Goal: Information Seeking & Learning: Learn about a topic

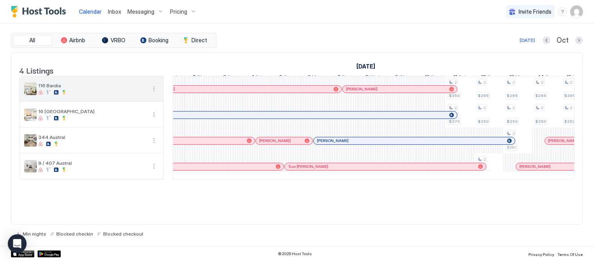
click at [28, 95] on img "listing image" at bounding box center [30, 89] width 13 height 13
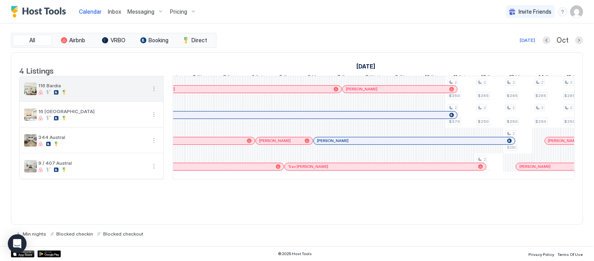
click at [28, 95] on img "listing image" at bounding box center [30, 89] width 13 height 13
click at [32, 95] on img "listing image" at bounding box center [30, 89] width 13 height 13
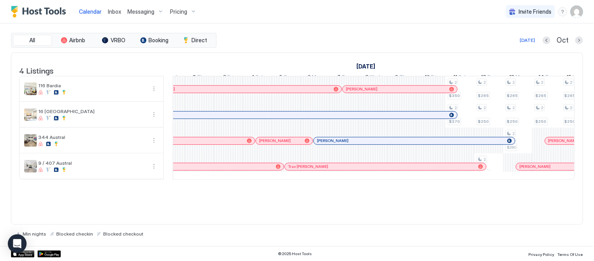
click at [178, 11] on span "Pricing" at bounding box center [178, 11] width 17 height 7
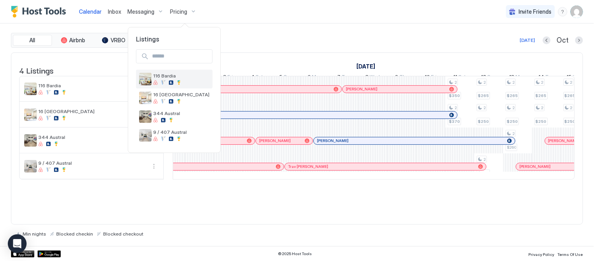
click at [148, 75] on img "listing image" at bounding box center [145, 79] width 13 height 13
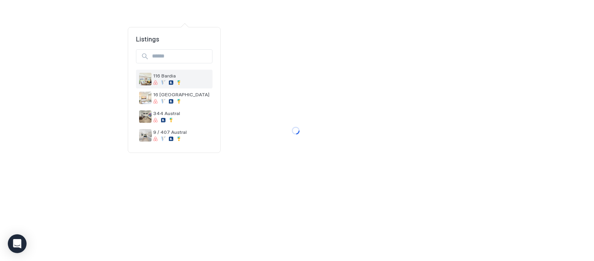
click at [148, 75] on img "listing image" at bounding box center [145, 79] width 13 height 13
